Goal: Go to known website: Access a specific website the user already knows

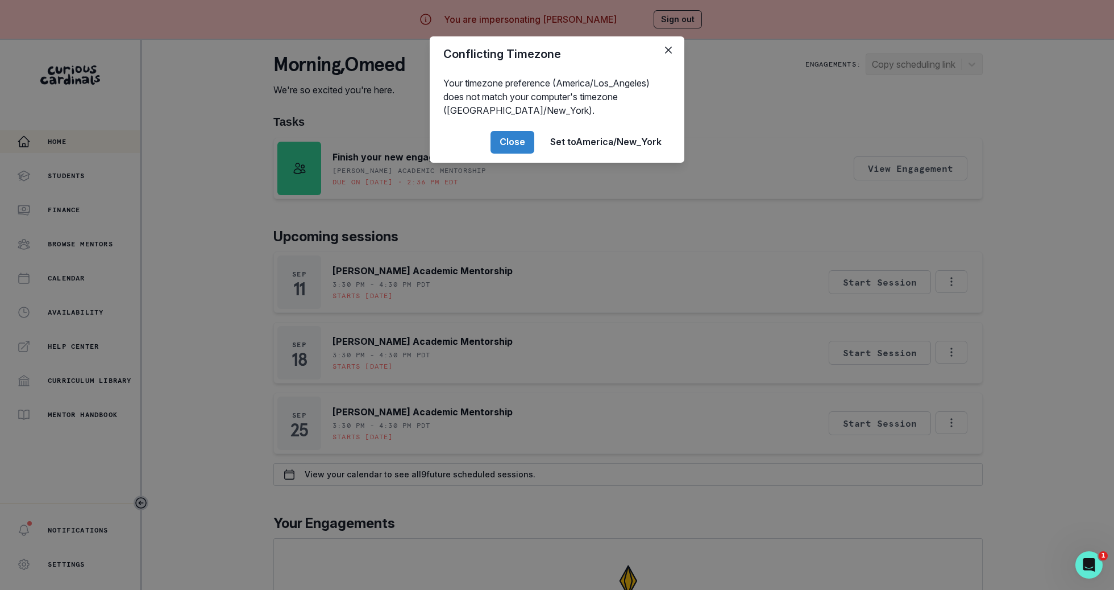
click at [313, 446] on div "Conflicting Timezone Your timezone preference (America/Los_Angeles) does not ma…" at bounding box center [557, 295] width 1114 height 590
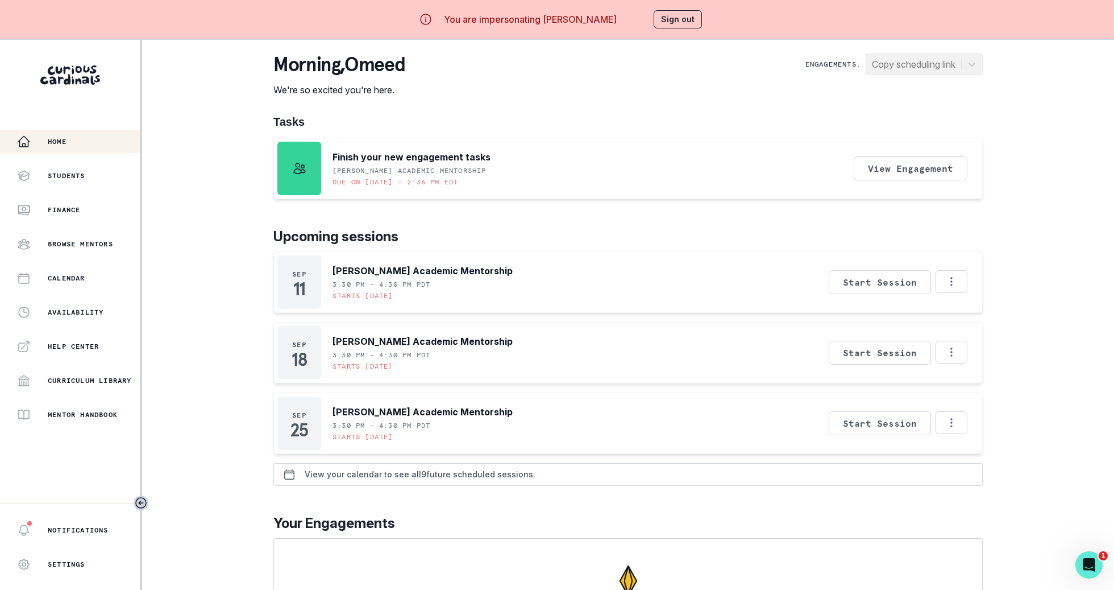
click at [370, 474] on p "View your calendar to see all 9 future scheduled sessions." at bounding box center [420, 474] width 231 height 9
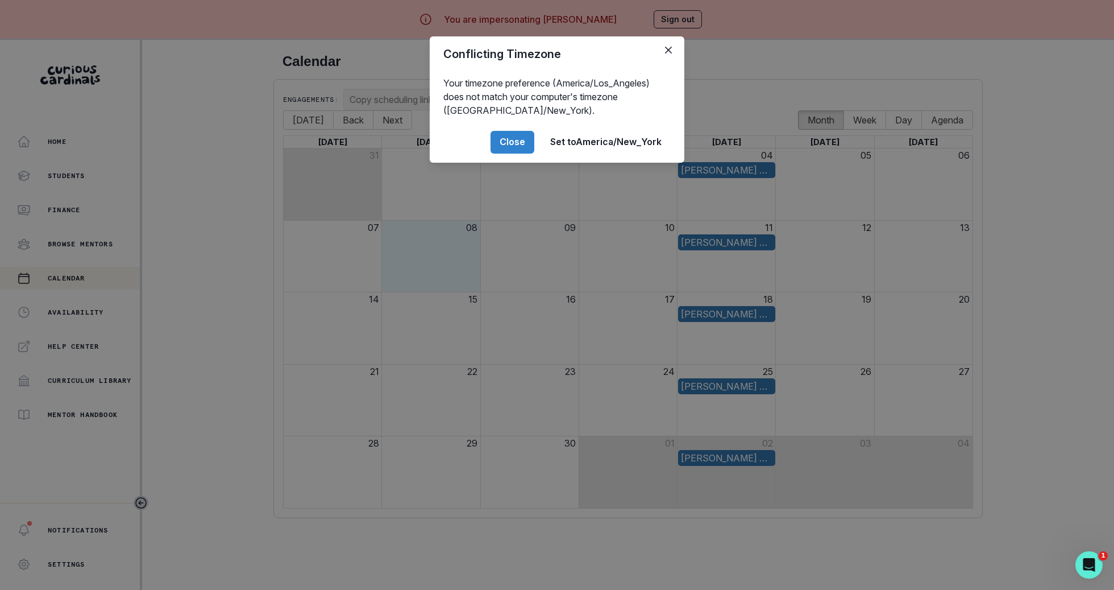
click at [369, 474] on div "Conflicting Timezone Your timezone preference (America/Los_Angeles) does not ma…" at bounding box center [557, 295] width 1114 height 590
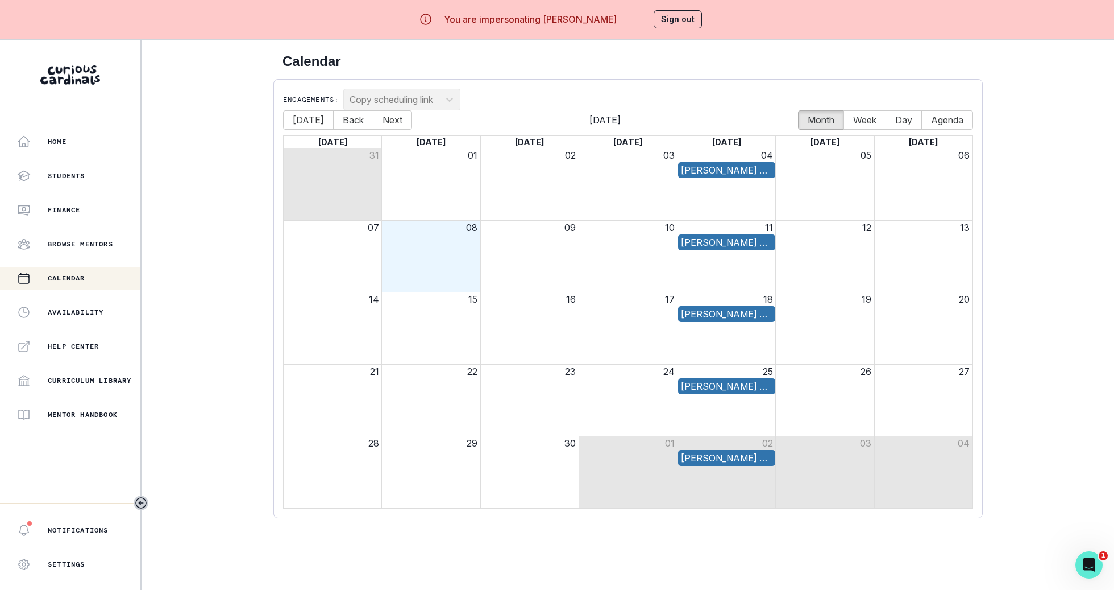
click at [683, 22] on button "Sign out" at bounding box center [678, 19] width 48 height 18
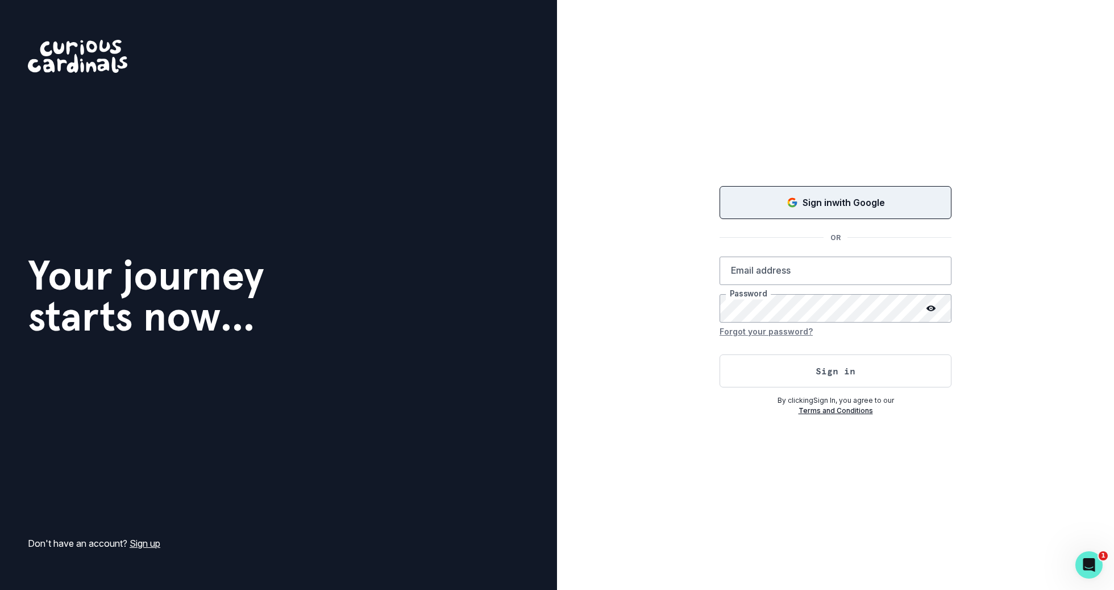
click at [790, 208] on div "Sign in with Google" at bounding box center [836, 203] width 204 height 14
